Goal: Check status: Check status

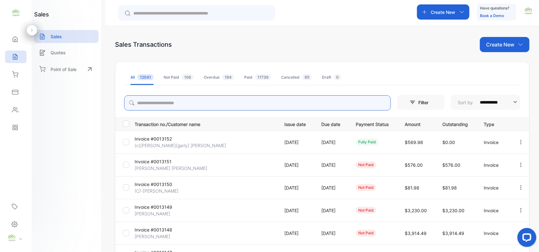
click at [277, 98] on input "search" at bounding box center [257, 102] width 266 height 15
type input "***"
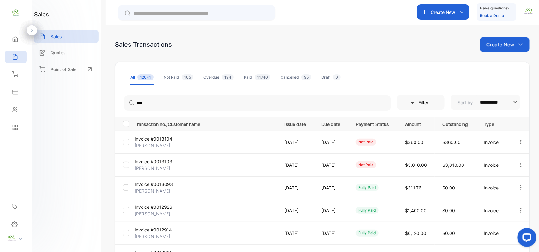
click at [63, 143] on div "sales Sales Quotes Point of Sale" at bounding box center [66, 126] width 69 height 252
click at [153, 138] on p "Invoice #0013104" at bounding box center [158, 138] width 47 height 7
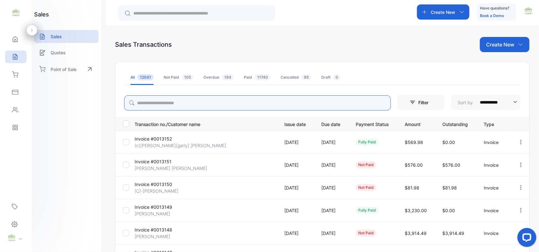
click at [187, 102] on input "search" at bounding box center [257, 102] width 266 height 15
type input "****"
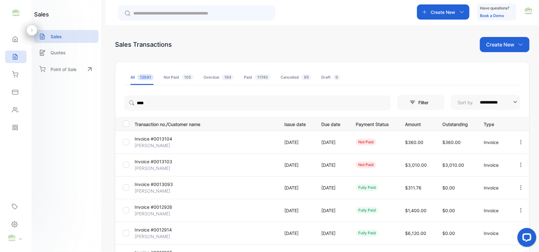
drag, startPoint x: 72, startPoint y: 118, endPoint x: 86, endPoint y: 119, distance: 13.9
click at [73, 118] on div "sales Sales Quotes Point of Sale" at bounding box center [66, 126] width 69 height 252
click at [159, 162] on p "Invoice #0013103" at bounding box center [158, 161] width 47 height 7
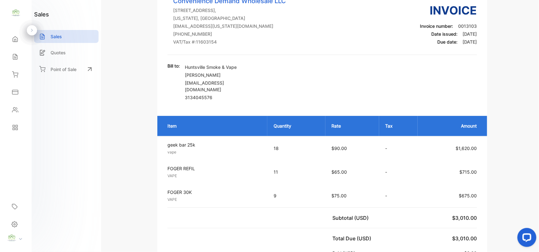
scroll to position [98, 0]
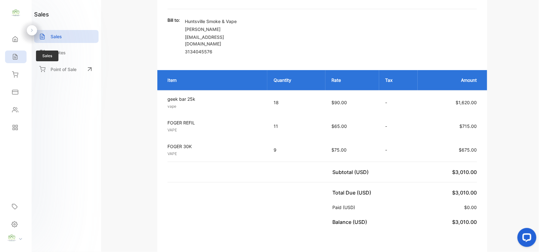
click at [7, 56] on div "Sales" at bounding box center [15, 57] width 21 height 13
